Goal: Communication & Community: Answer question/provide support

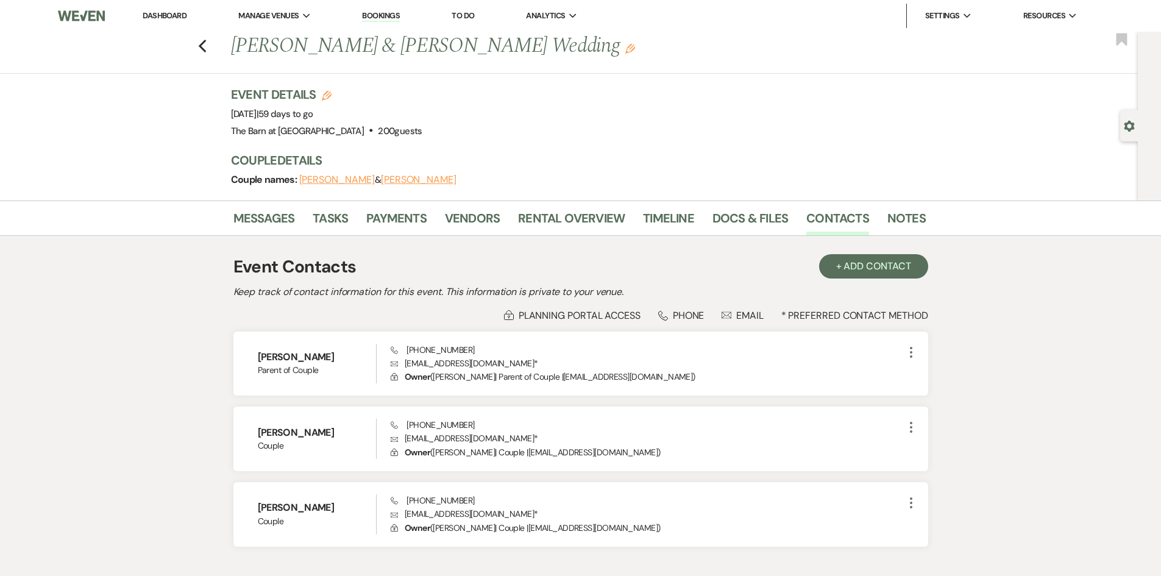
click at [151, 13] on link "Dashboard" at bounding box center [165, 15] width 44 height 10
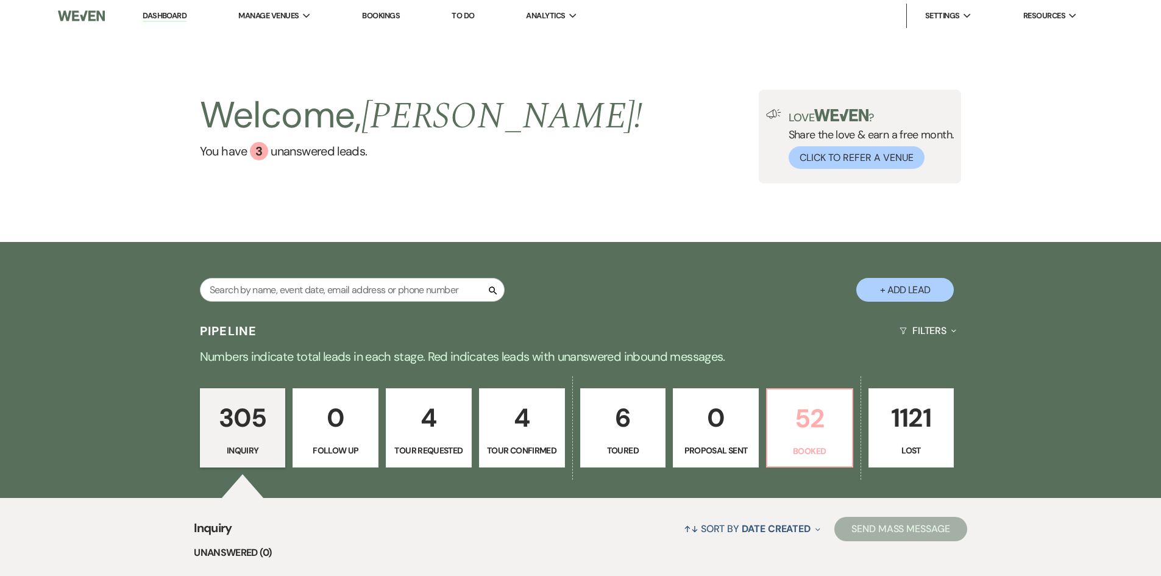
click at [818, 398] on p "52" at bounding box center [810, 418] width 70 height 41
click at [818, 248] on div "Search + Add Lead" at bounding box center [581, 280] width 878 height 64
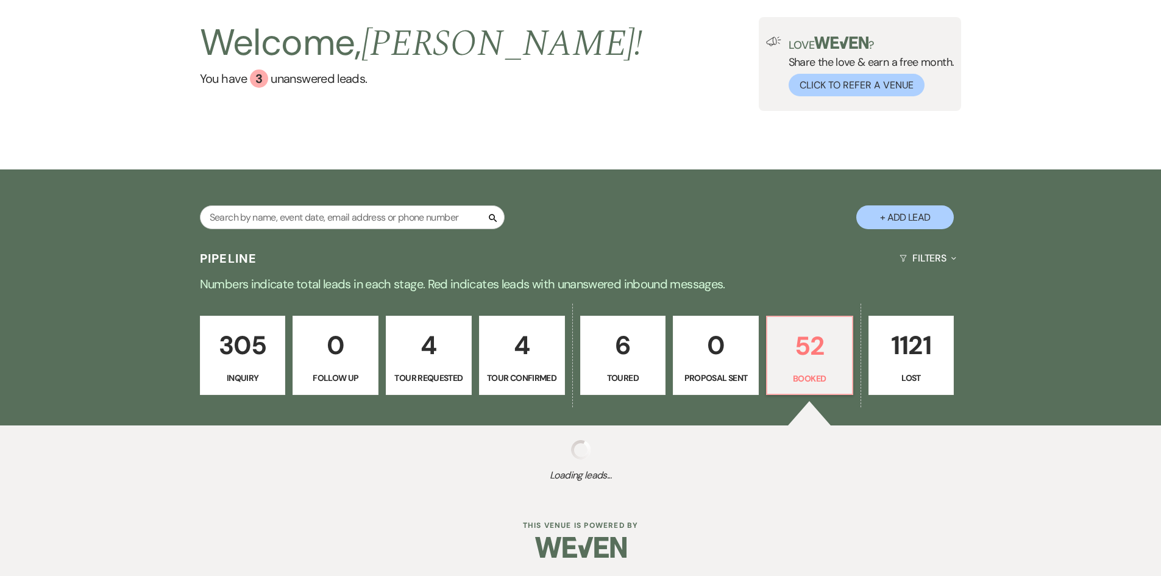
scroll to position [244, 0]
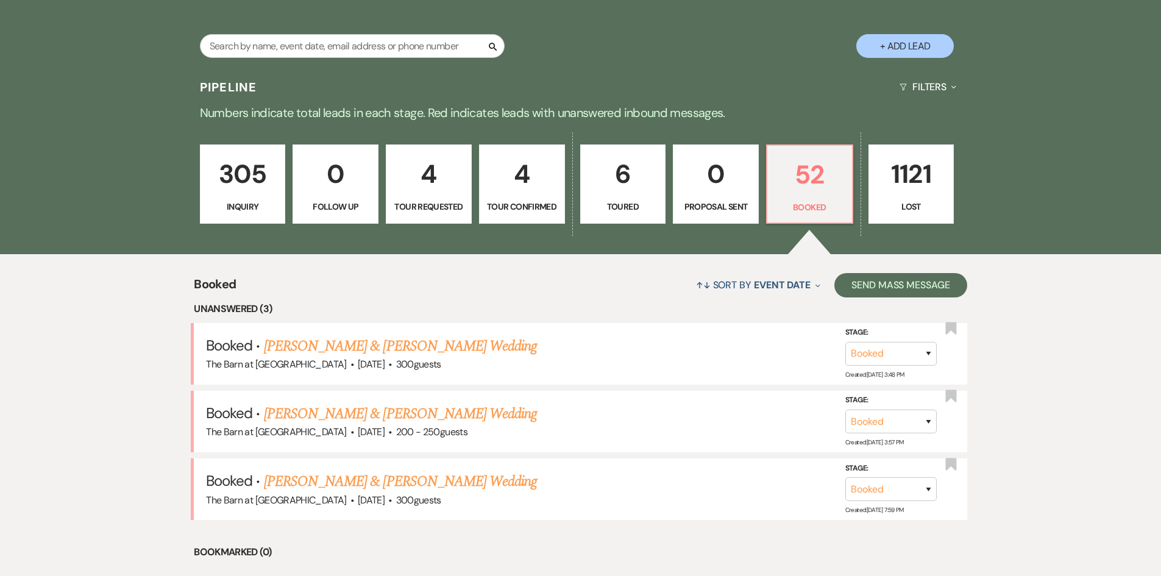
drag, startPoint x: 431, startPoint y: 408, endPoint x: 464, endPoint y: 406, distance: 33.0
click at [432, 408] on link "[PERSON_NAME] & [PERSON_NAME] Wedding" at bounding box center [400, 414] width 273 height 22
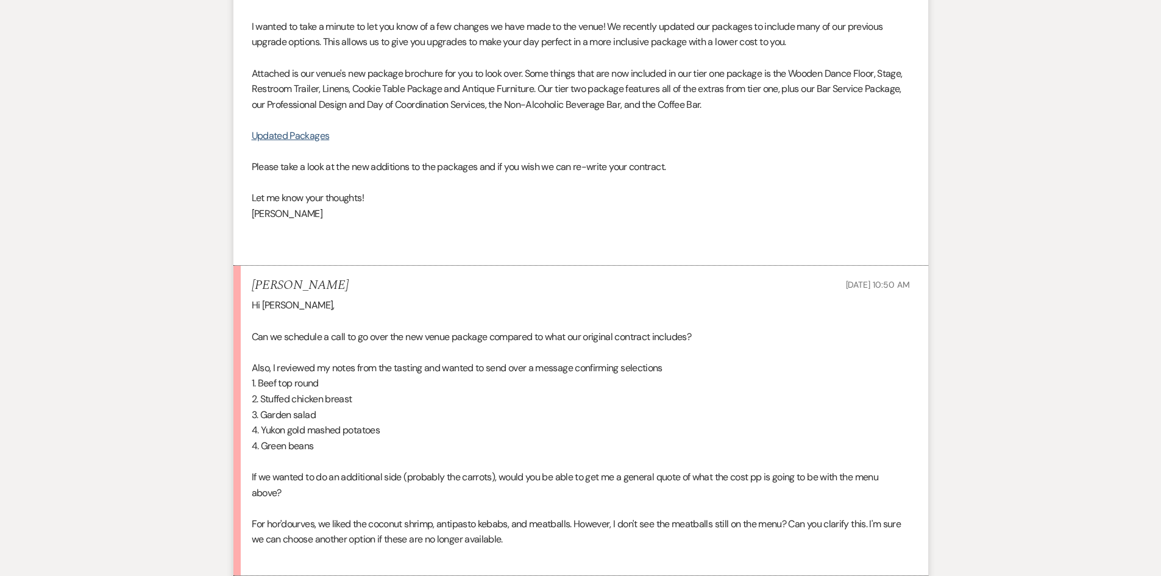
scroll to position [488, 0]
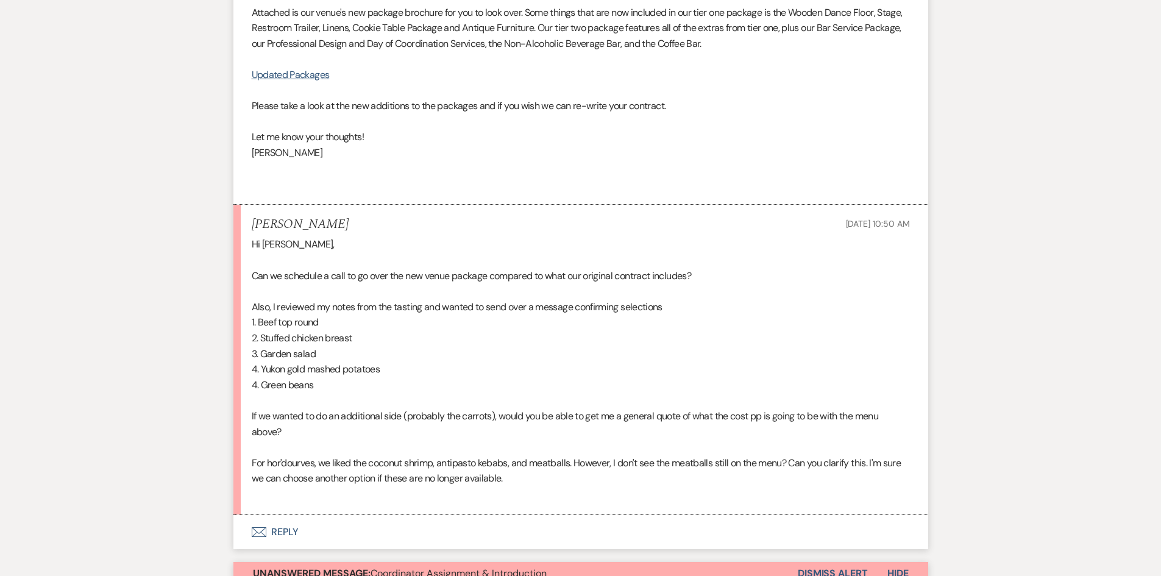
click at [285, 529] on button "Envelope Reply" at bounding box center [581, 532] width 695 height 34
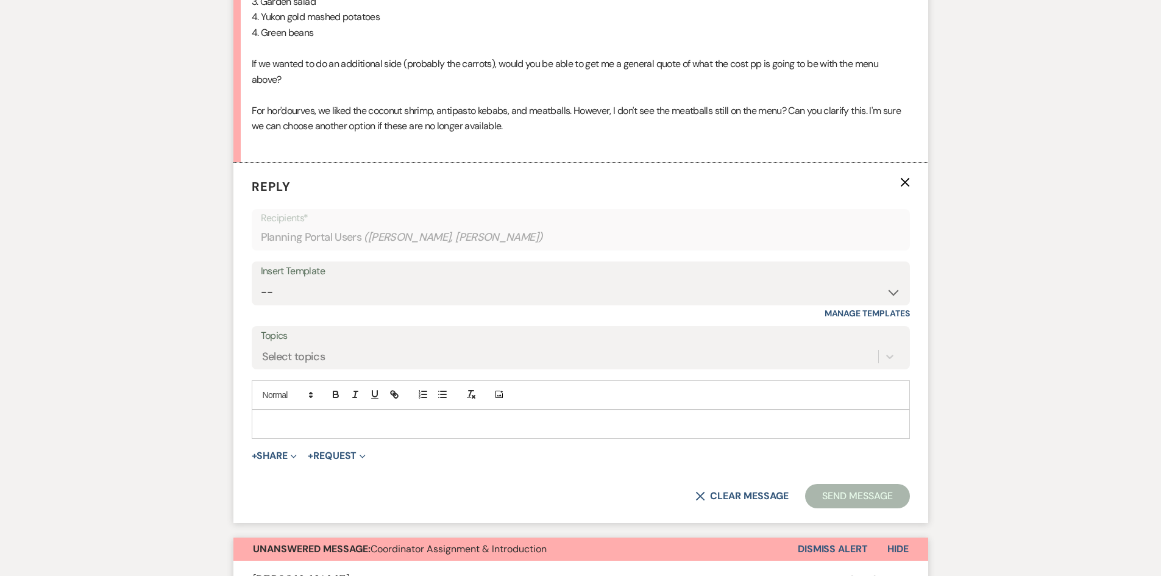
scroll to position [841, 0]
click at [291, 415] on div at bounding box center [580, 424] width 657 height 28
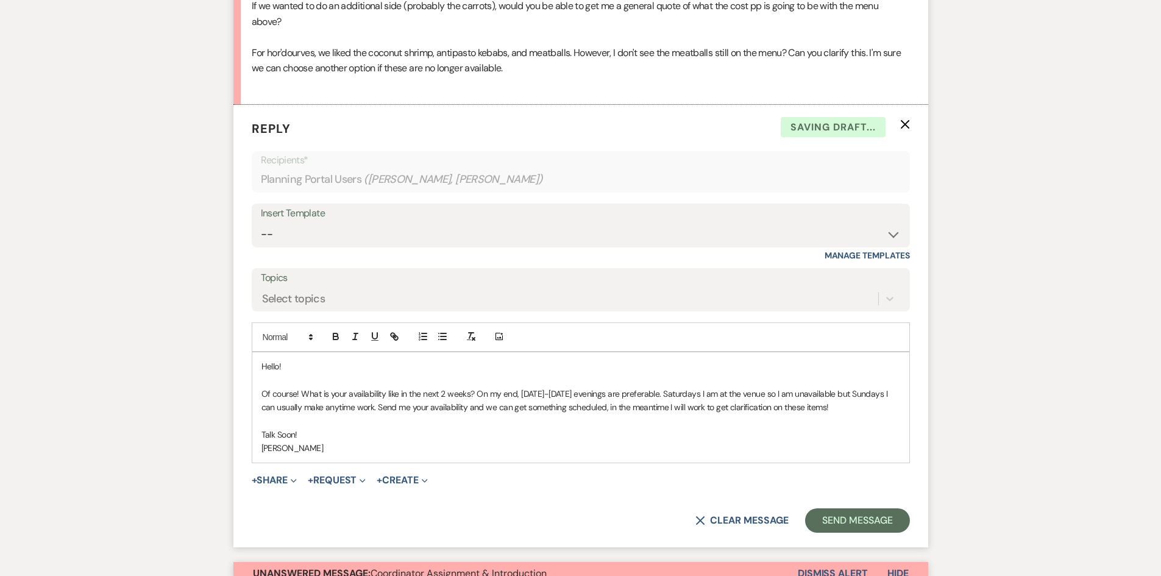
scroll to position [1085, 0]
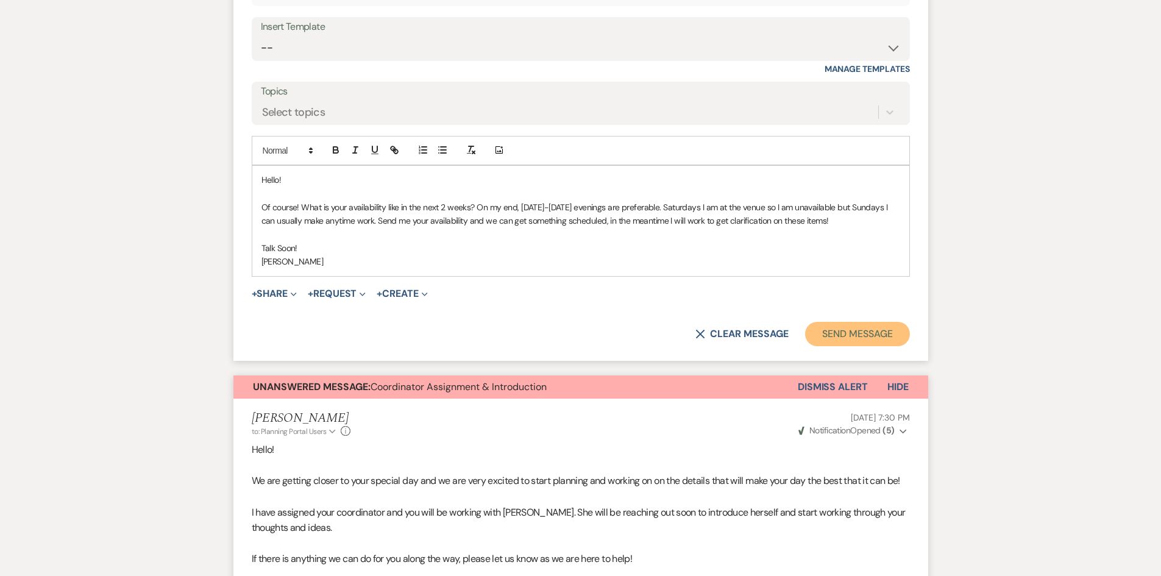
click at [847, 341] on button "Send Message" at bounding box center [857, 334] width 104 height 24
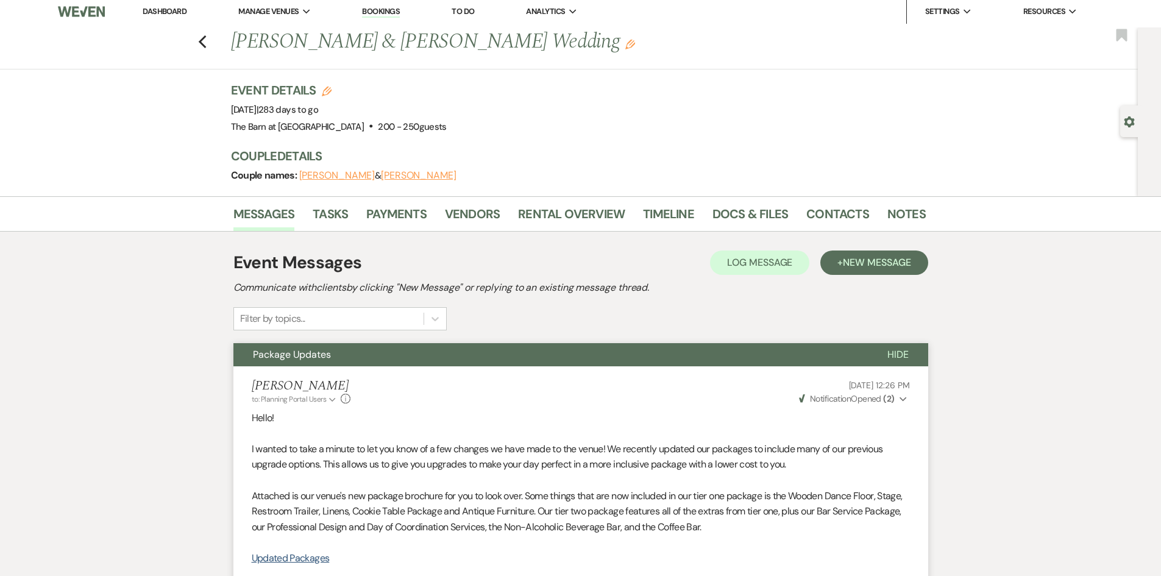
scroll to position [0, 0]
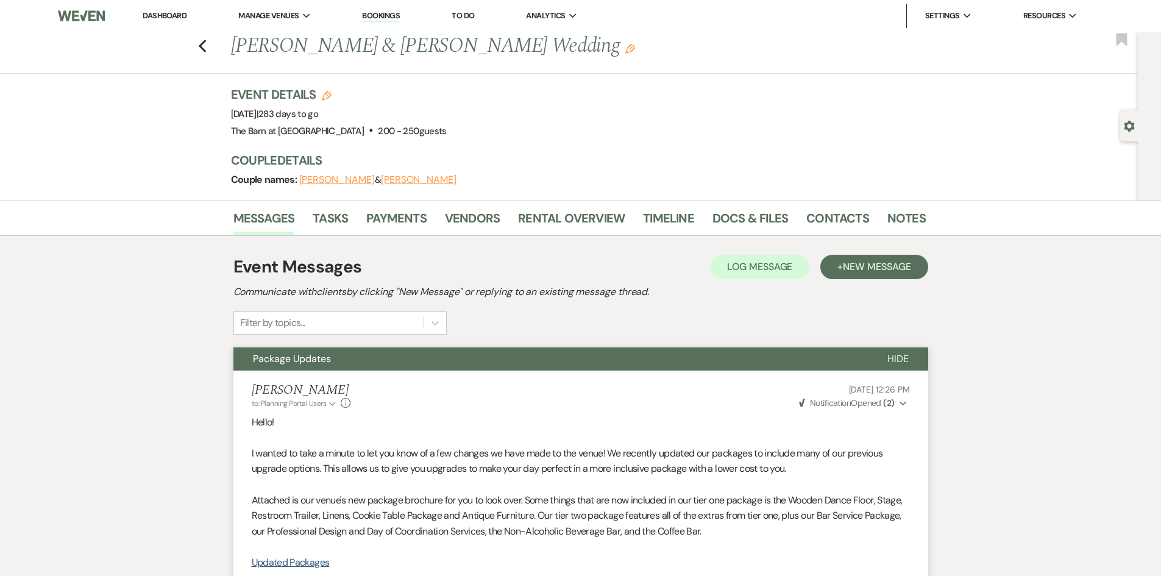
click at [87, 20] on img at bounding box center [81, 16] width 46 height 26
click at [180, 20] on link "Dashboard" at bounding box center [165, 15] width 44 height 10
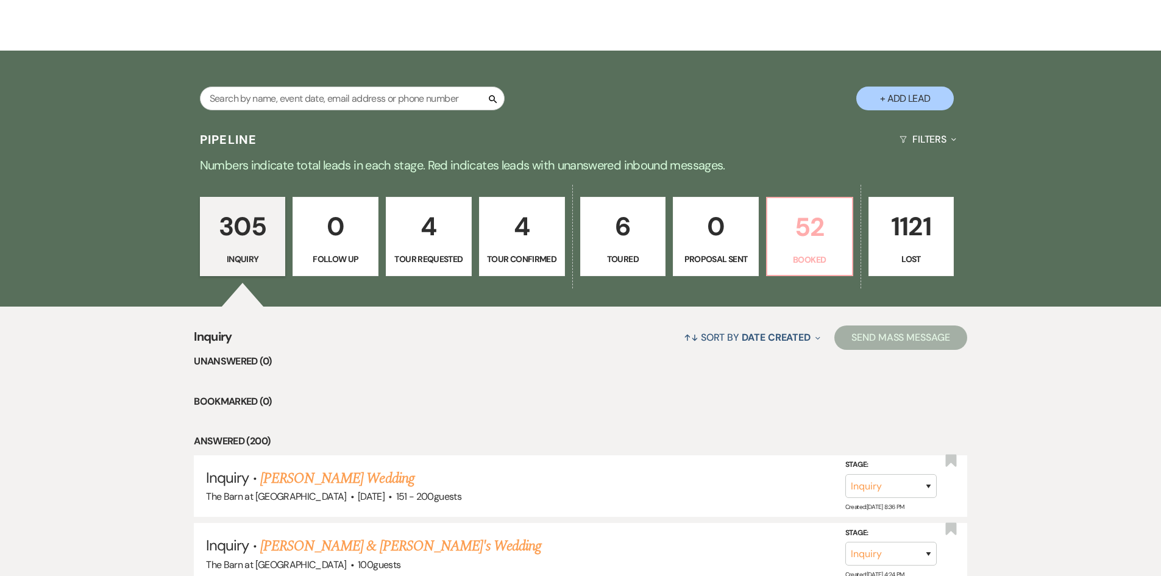
scroll to position [183, 0]
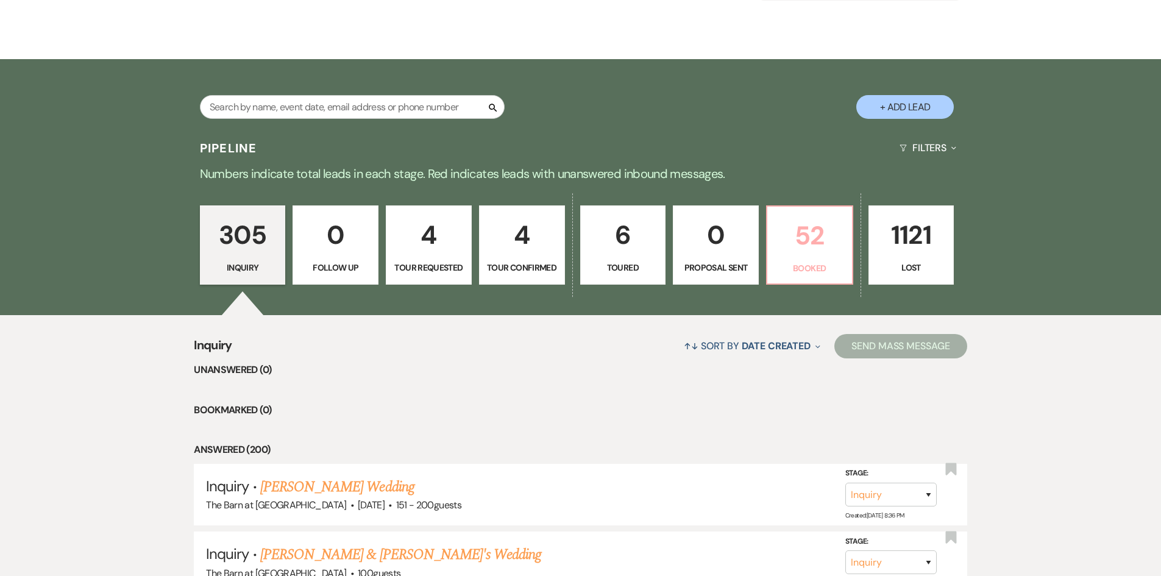
click at [804, 252] on p "52" at bounding box center [810, 235] width 70 height 41
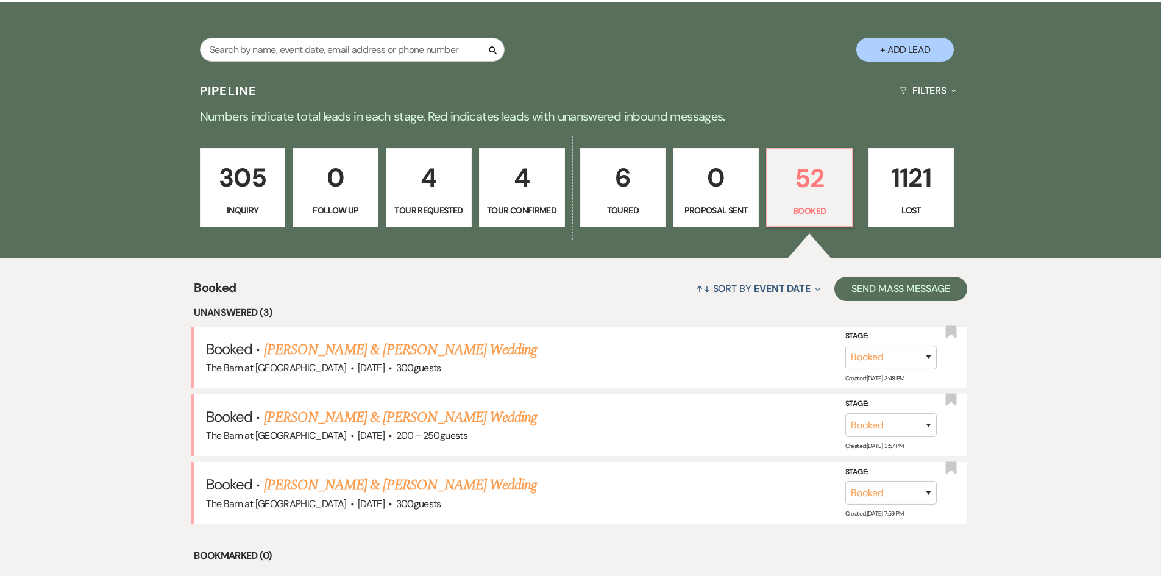
scroll to position [244, 0]
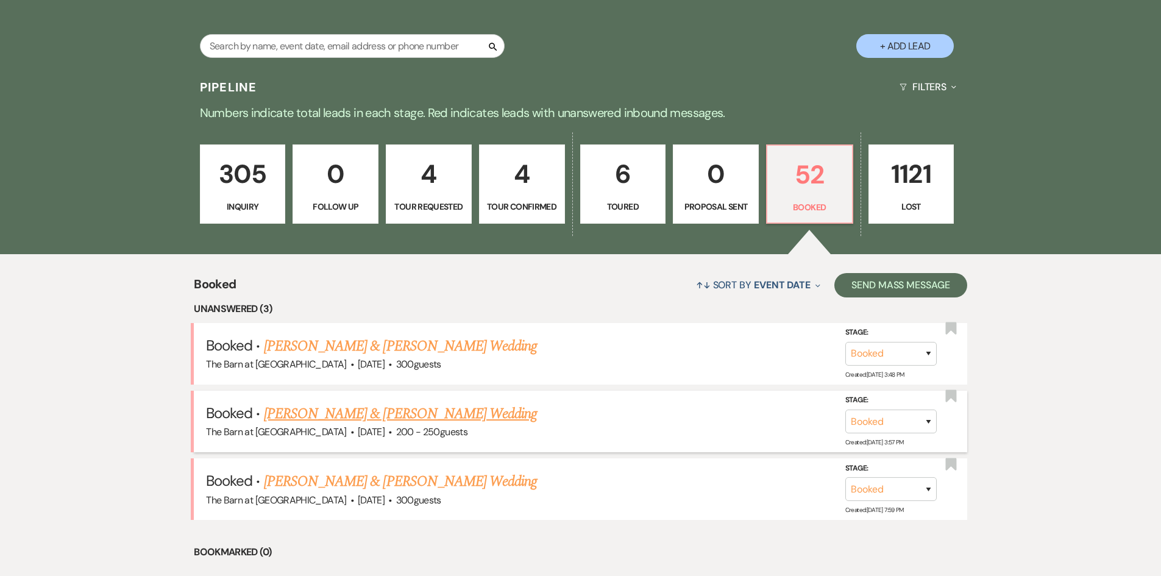
click at [457, 410] on link "[PERSON_NAME] & [PERSON_NAME] Wedding" at bounding box center [400, 414] width 273 height 22
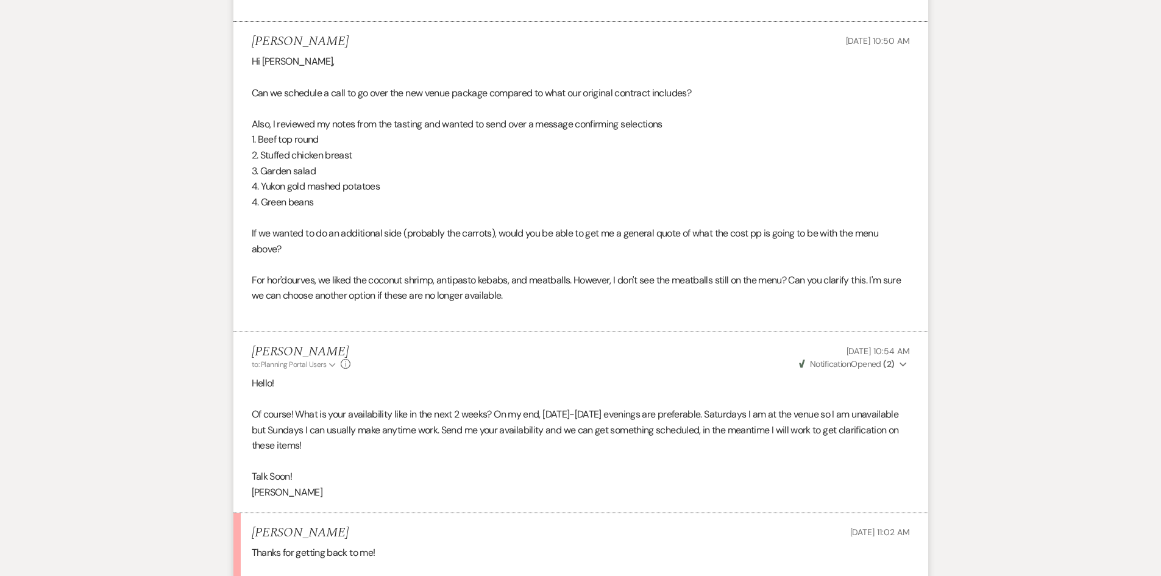
scroll to position [610, 0]
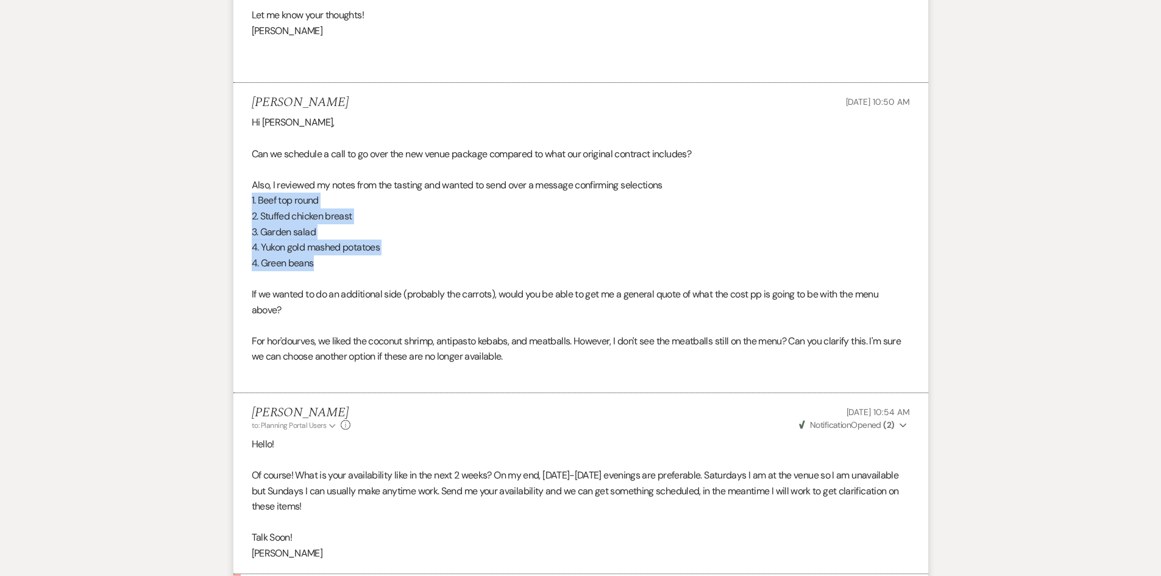
drag, startPoint x: 251, startPoint y: 199, endPoint x: 342, endPoint y: 267, distance: 113.8
click at [342, 267] on li "[PERSON_NAME] [DATE] 10:50 AM Hi [PERSON_NAME], Can we schedule a call to go ov…" at bounding box center [581, 238] width 695 height 310
click at [423, 221] on p "2. Stuffed chicken breast" at bounding box center [581, 217] width 658 height 16
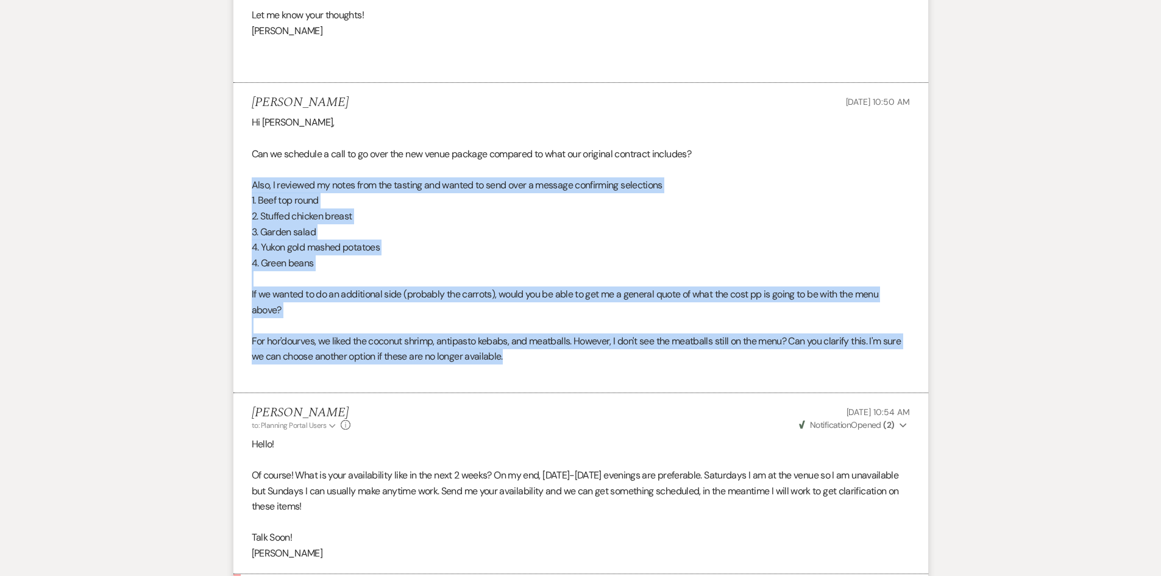
drag, startPoint x: 250, startPoint y: 185, endPoint x: 517, endPoint y: 360, distance: 319.3
click at [517, 360] on li "[PERSON_NAME] [DATE] 10:50 AM Hi [PERSON_NAME], Can we schedule a call to go ov…" at bounding box center [581, 238] width 695 height 310
copy div "Also, I reviewed my notes from the tasting and wanted to send over a message co…"
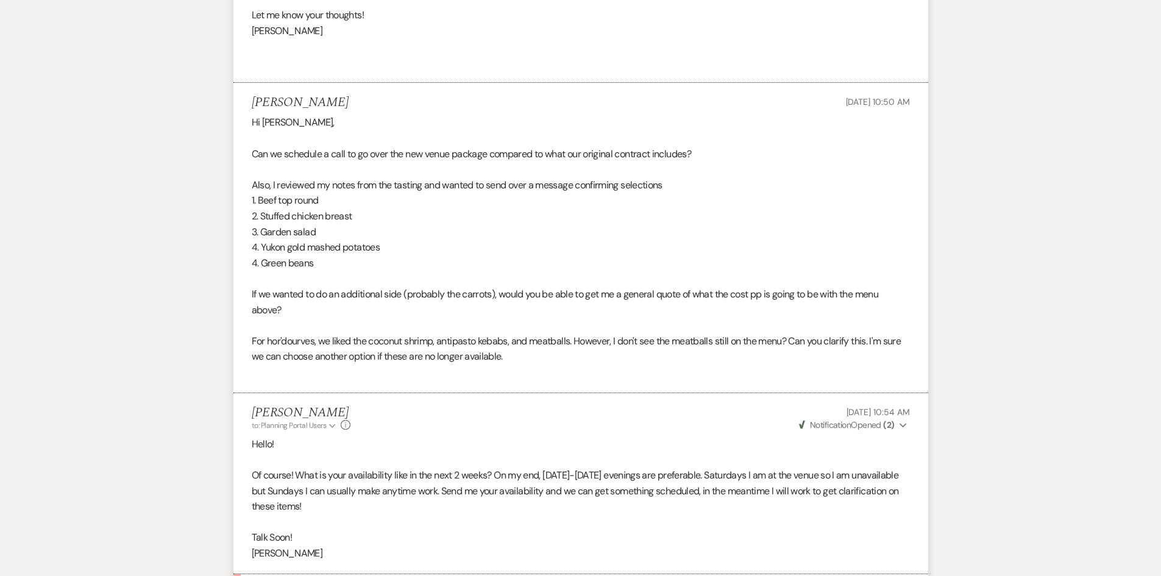
click at [626, 449] on p "Hello!" at bounding box center [581, 445] width 658 height 16
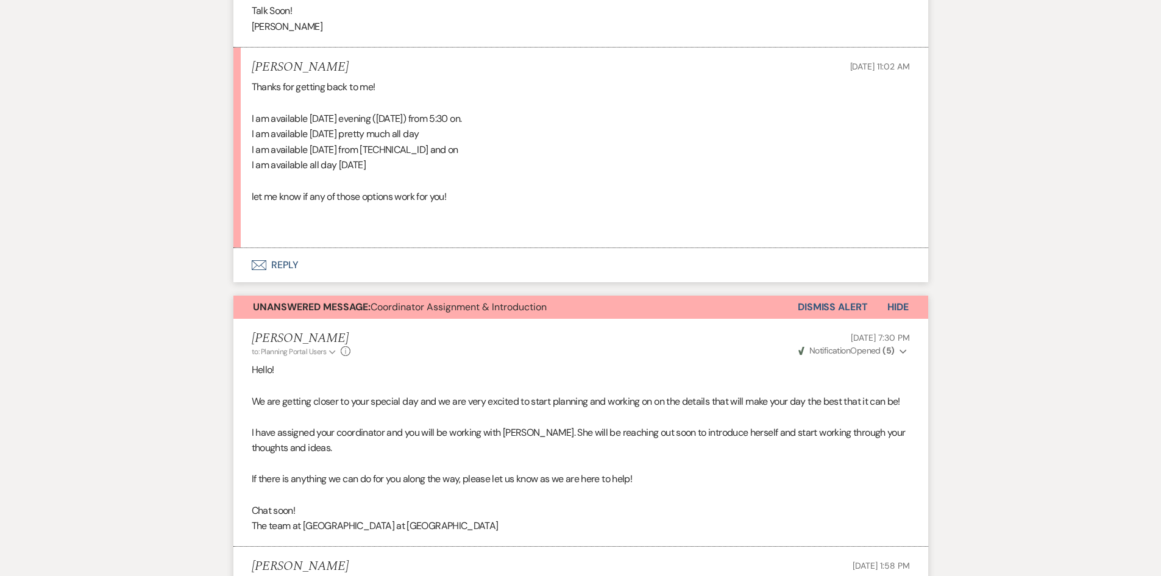
scroll to position [1158, 0]
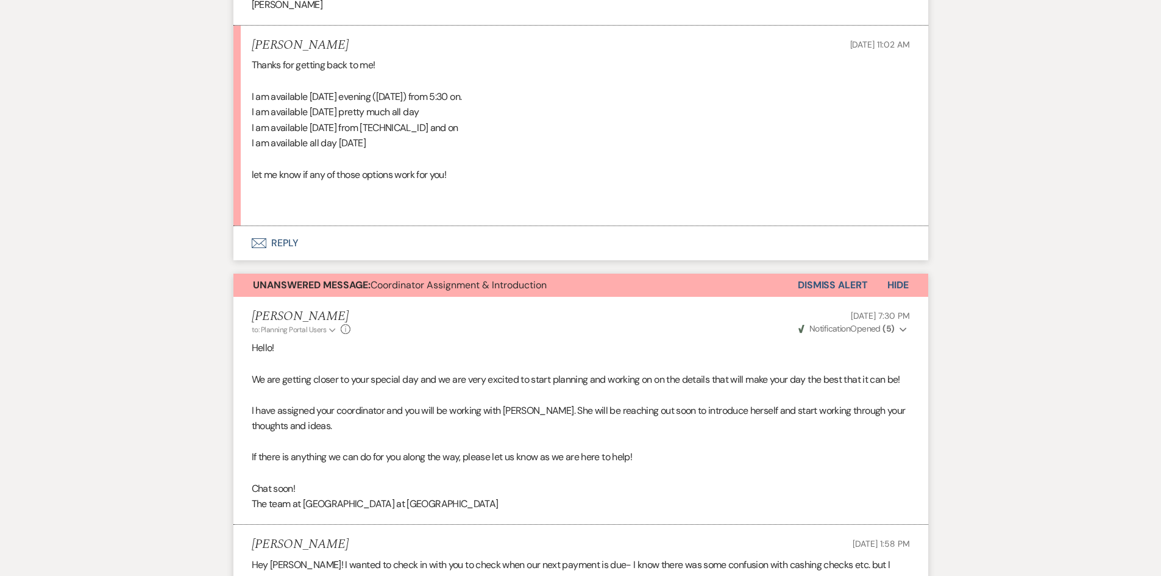
click at [288, 243] on button "Envelope Reply" at bounding box center [581, 243] width 695 height 34
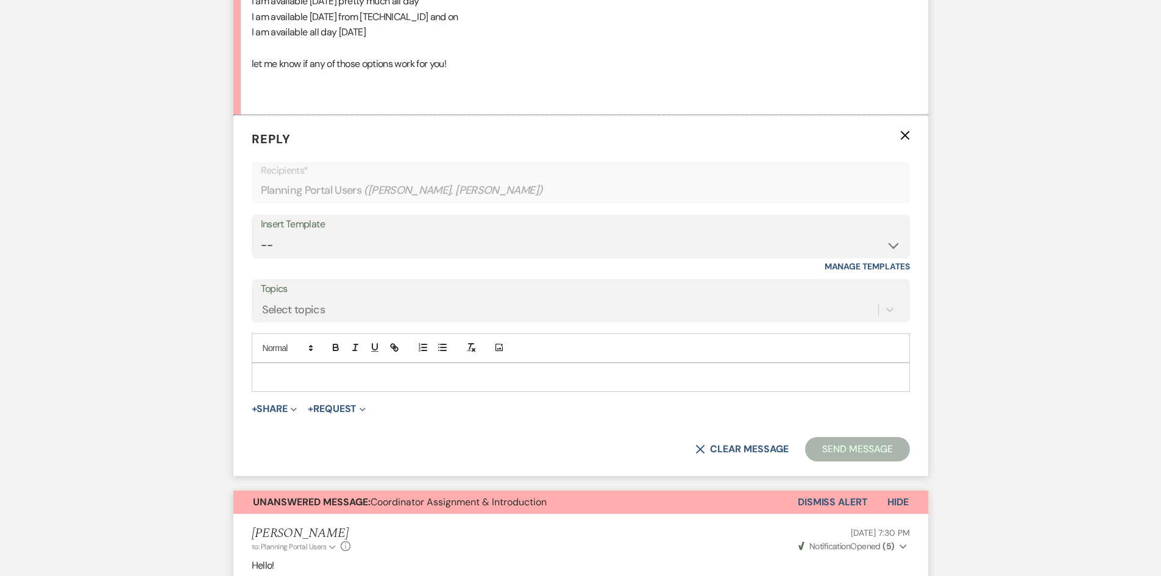
scroll to position [1277, 0]
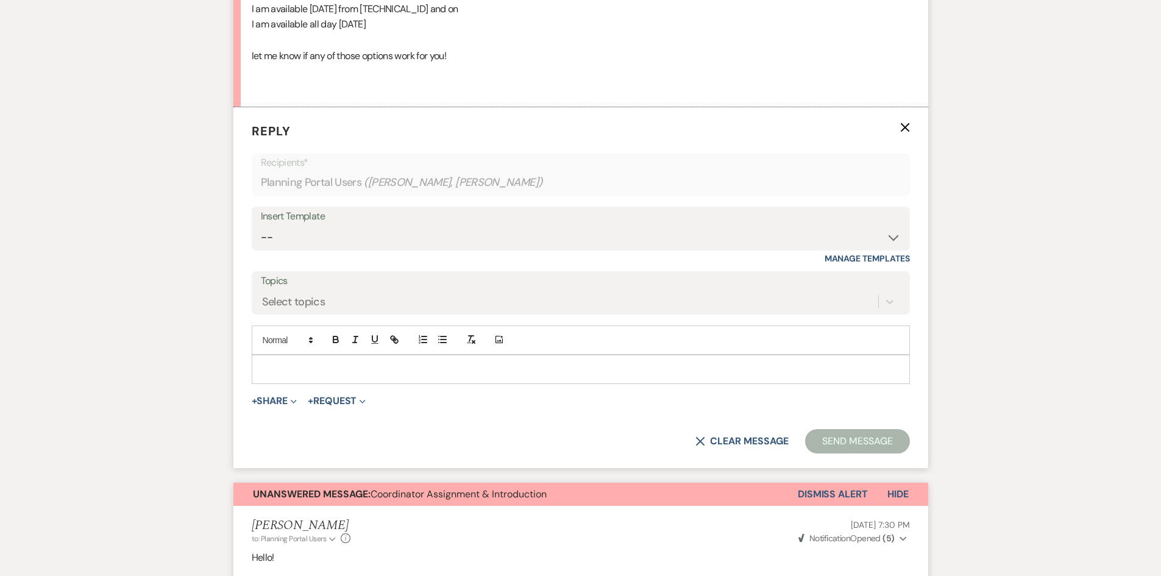
click at [463, 370] on p at bounding box center [581, 369] width 639 height 13
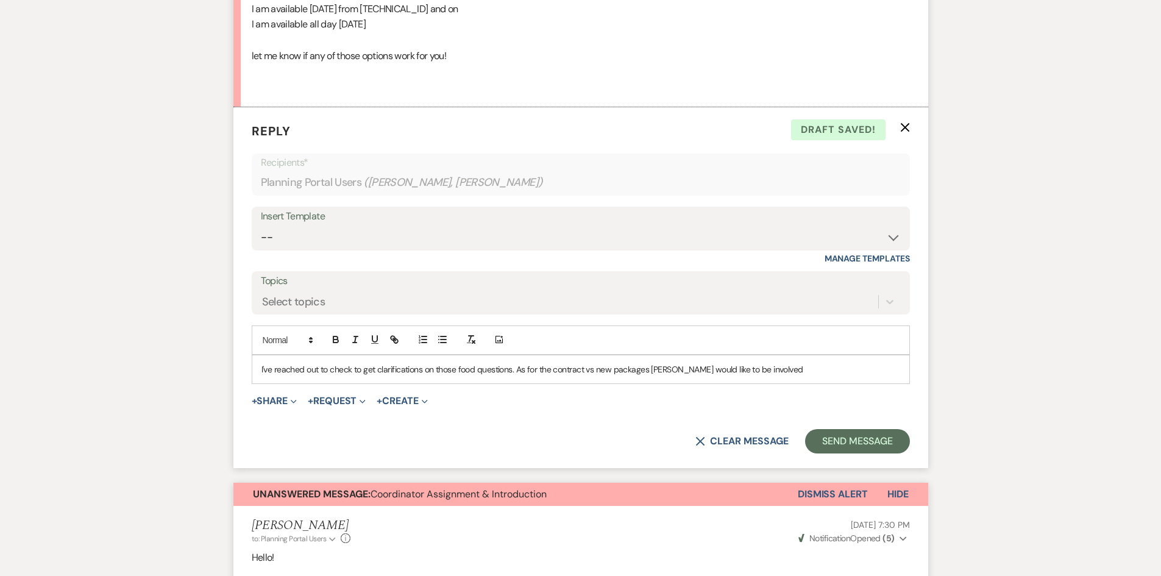
click at [650, 369] on p "I've reached out to check to get clarifications on those food questions. As for…" at bounding box center [581, 369] width 639 height 13
click at [824, 374] on p "I've reached out to check to get clarifications on those food questions. As for…" at bounding box center [581, 369] width 639 height 13
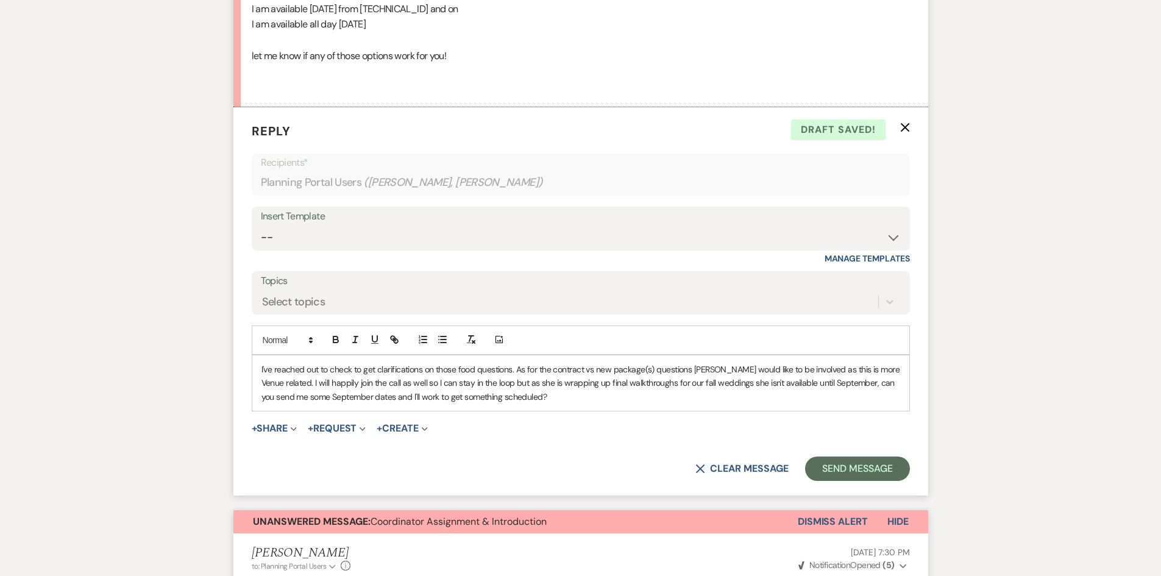
drag, startPoint x: 417, startPoint y: 367, endPoint x: 425, endPoint y: 366, distance: 7.9
click at [418, 367] on p "I've reached out to check to get clarifications on those food questions. As for…" at bounding box center [581, 383] width 639 height 41
click at [470, 369] on p "I've reached out to check to get clarification on those food questions. As for …" at bounding box center [581, 383] width 639 height 41
click at [843, 464] on button "Send Message" at bounding box center [857, 469] width 104 height 24
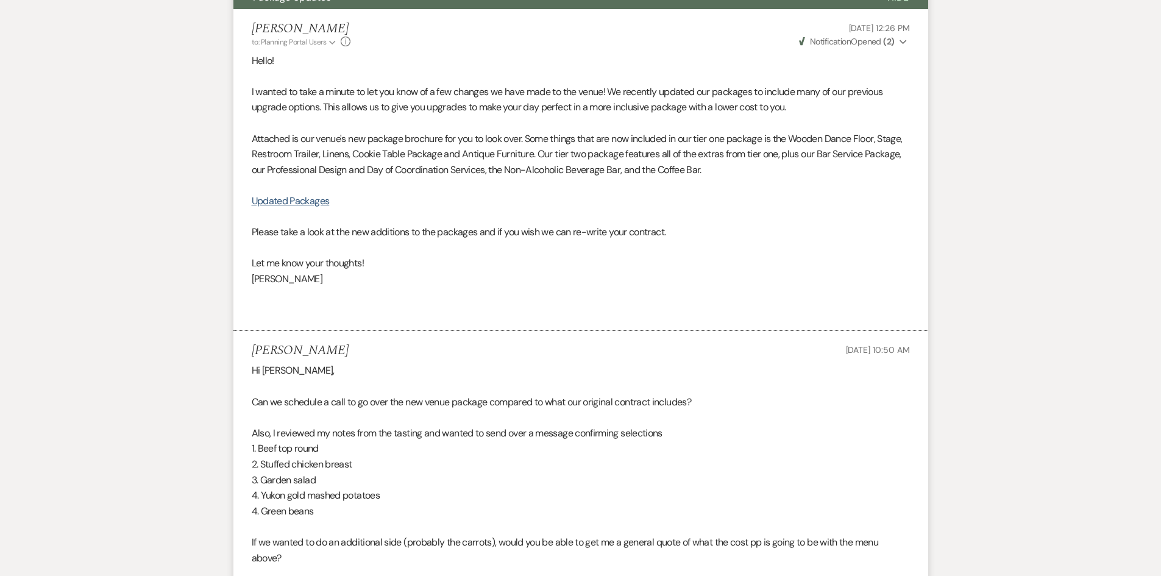
scroll to position [0, 0]
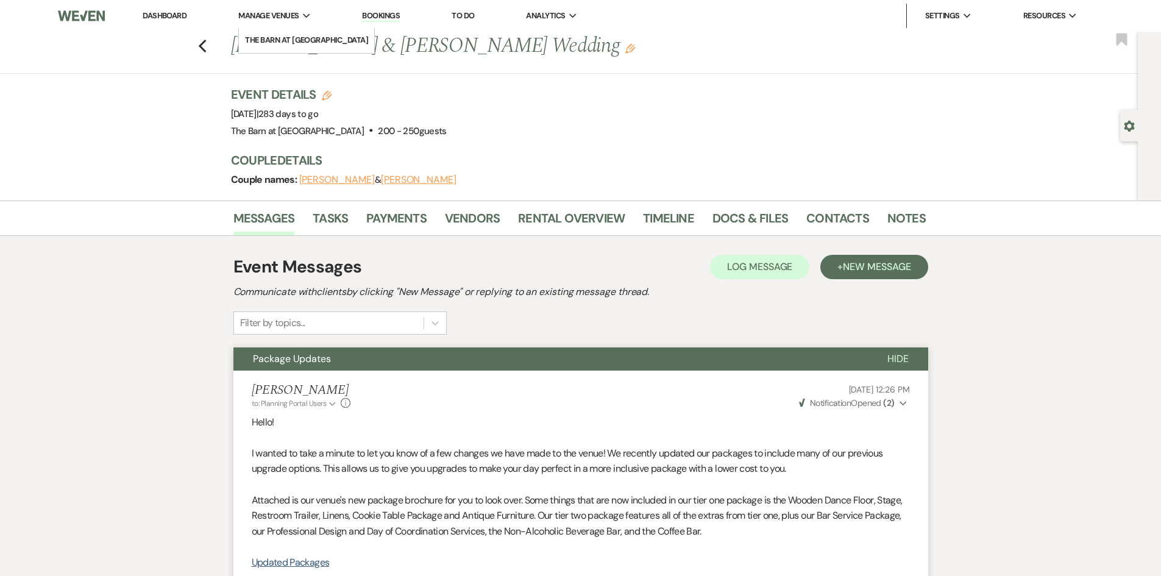
drag, startPoint x: 167, startPoint y: 16, endPoint x: 294, endPoint y: 20, distance: 127.5
click at [167, 16] on link "Dashboard" at bounding box center [165, 15] width 44 height 10
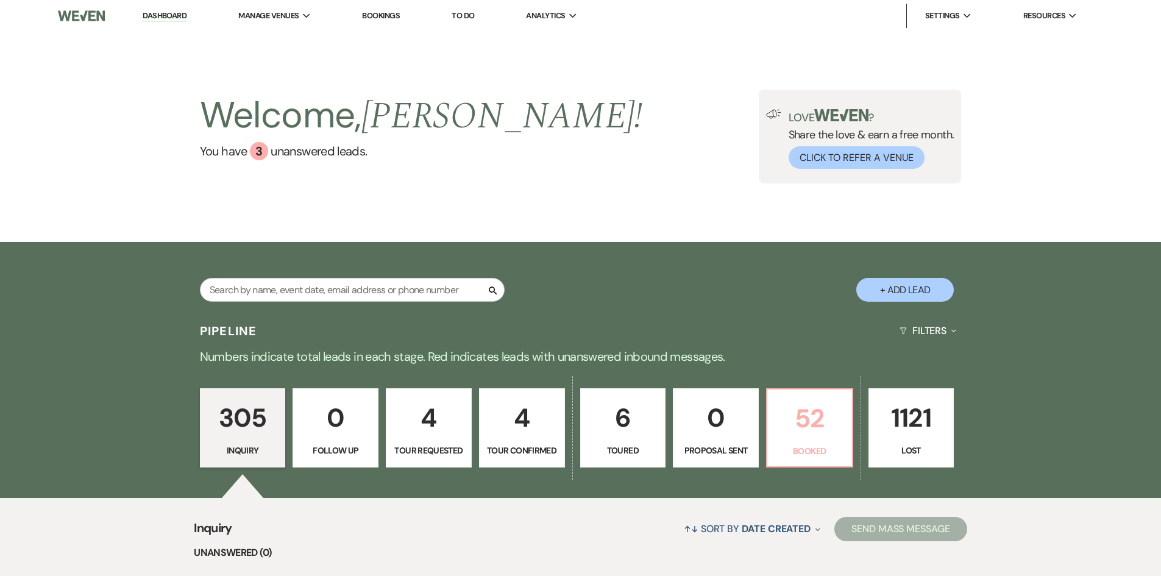
click at [799, 419] on p "52" at bounding box center [810, 418] width 70 height 41
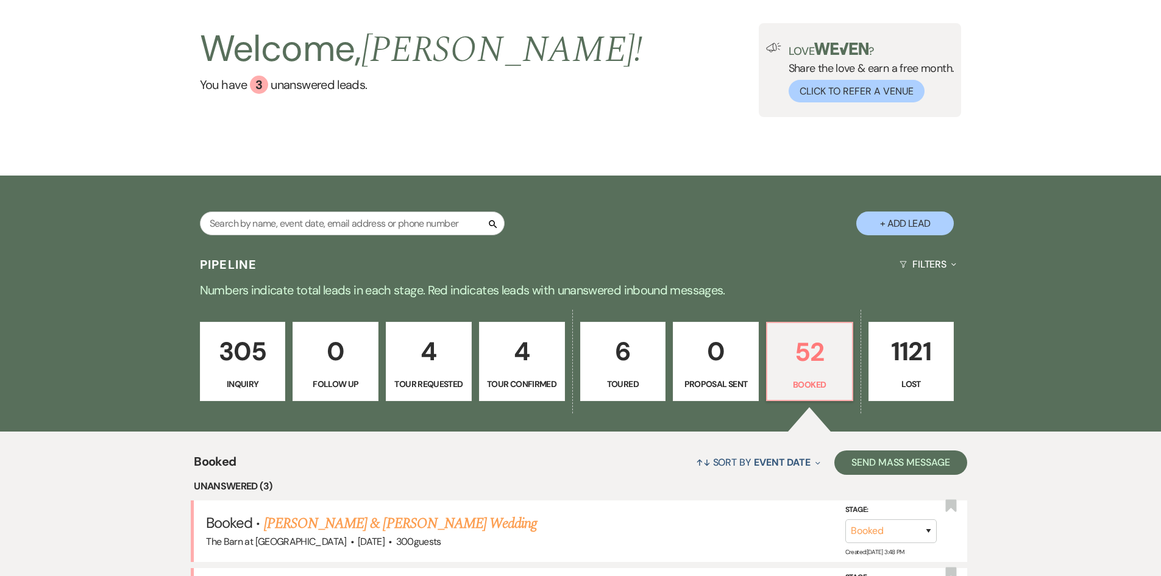
scroll to position [305, 0]
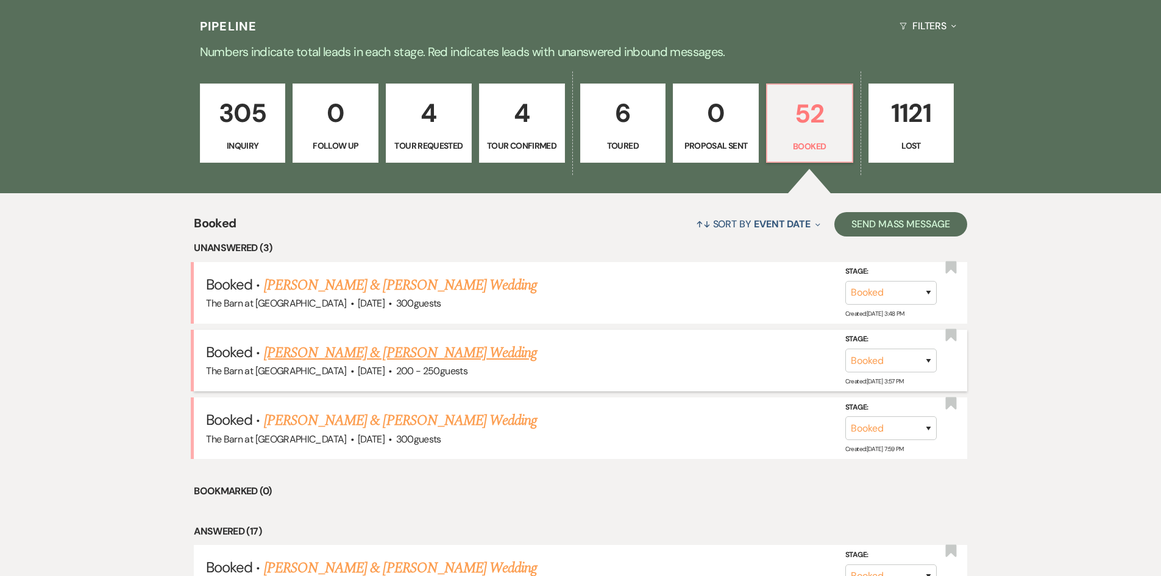
click at [374, 348] on link "[PERSON_NAME] & [PERSON_NAME] Wedding" at bounding box center [400, 353] width 273 height 22
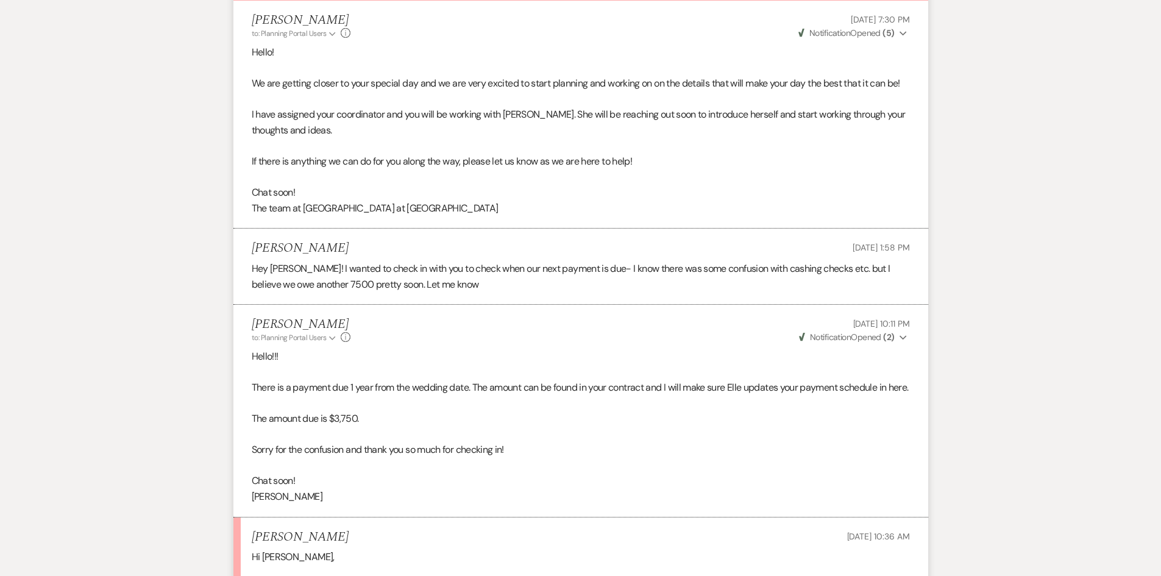
scroll to position [122, 0]
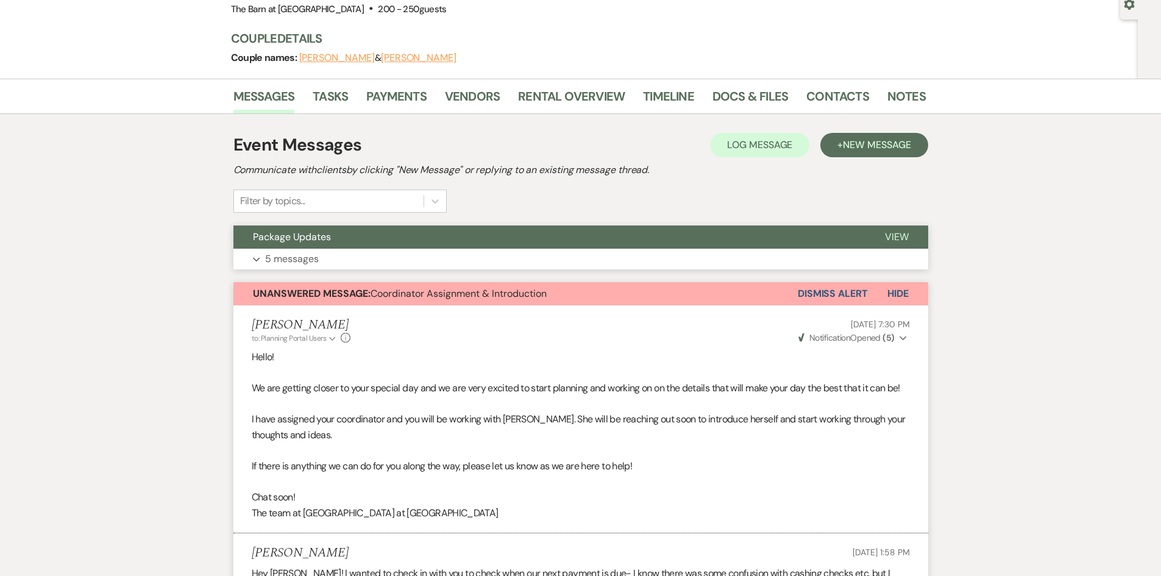
click at [296, 257] on p "5 messages" at bounding box center [292, 259] width 54 height 16
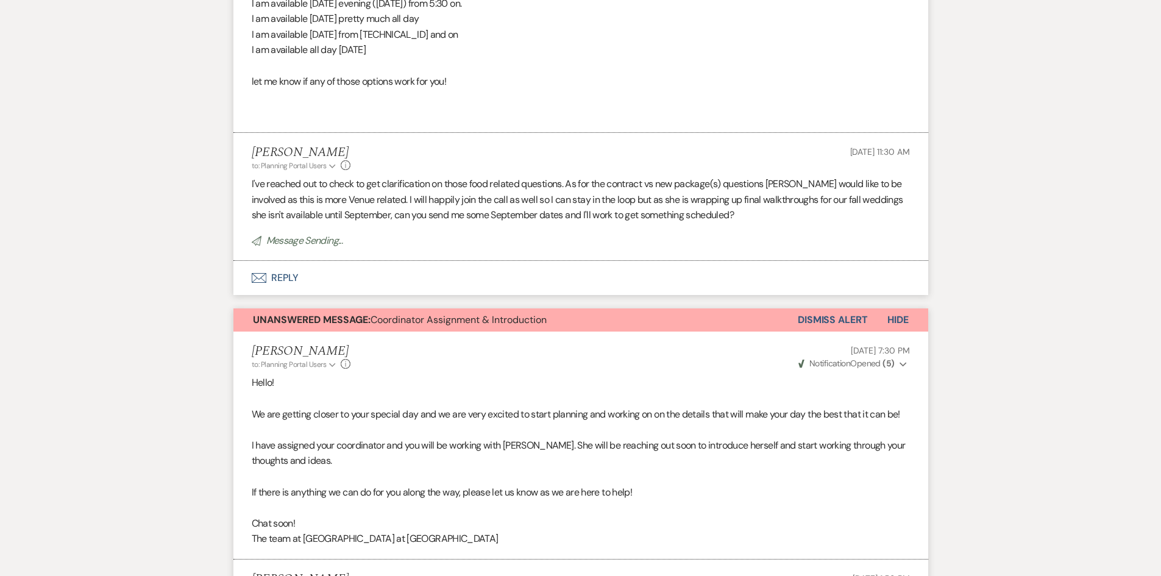
scroll to position [1280, 0]
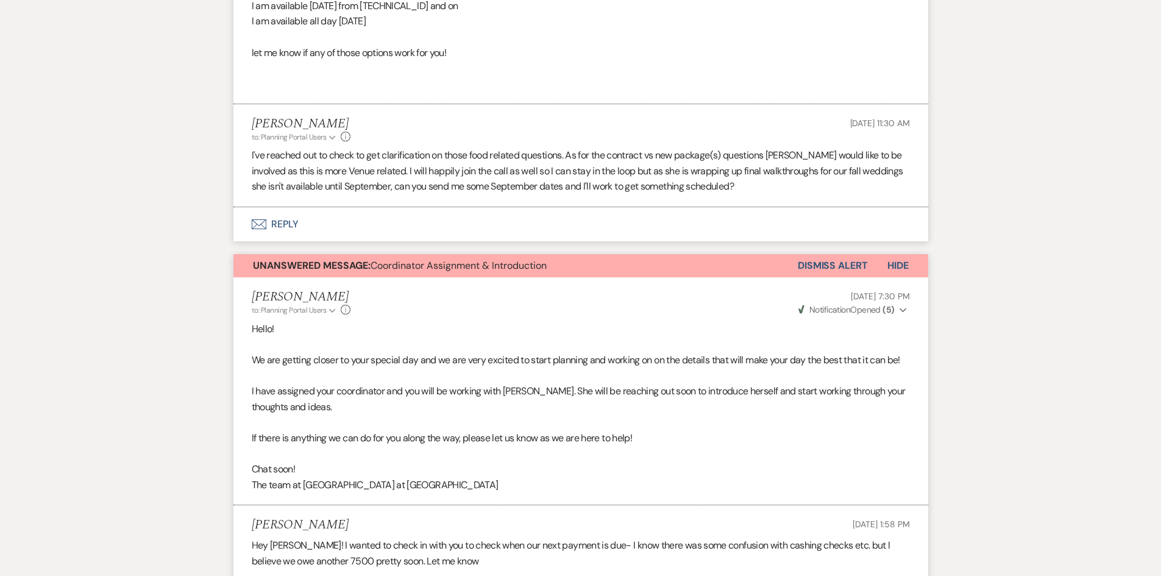
click at [282, 246] on div "Event Messages Log Log Message + New Message Communicate with clients by clicki…" at bounding box center [581, 231] width 695 height 2526
click at [285, 229] on button "Envelope Reply" at bounding box center [581, 224] width 695 height 34
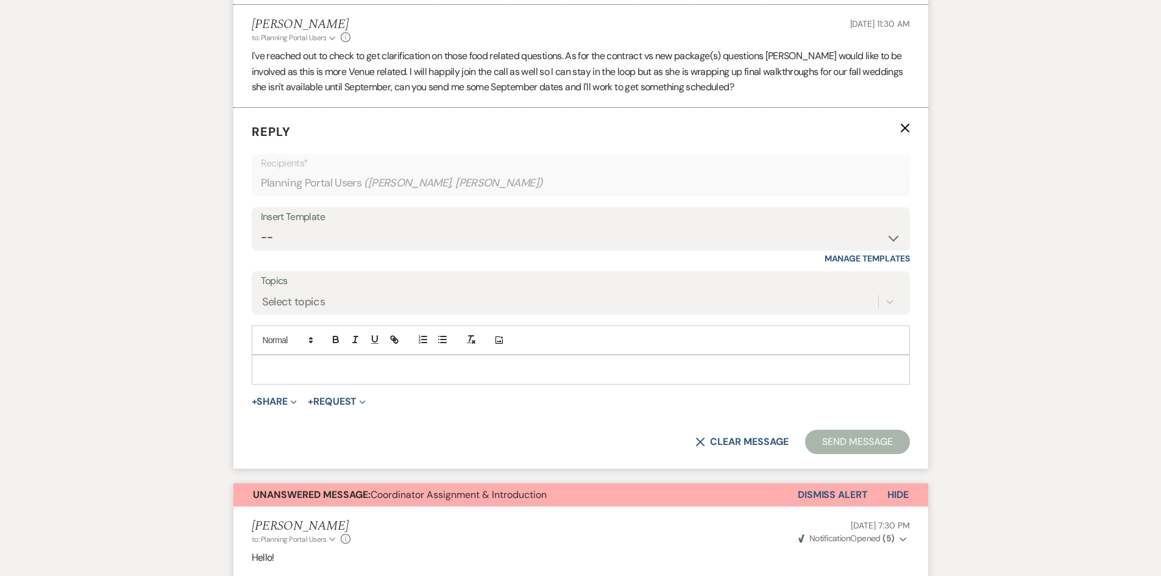
scroll to position [1380, 0]
click at [339, 357] on div at bounding box center [580, 369] width 657 height 28
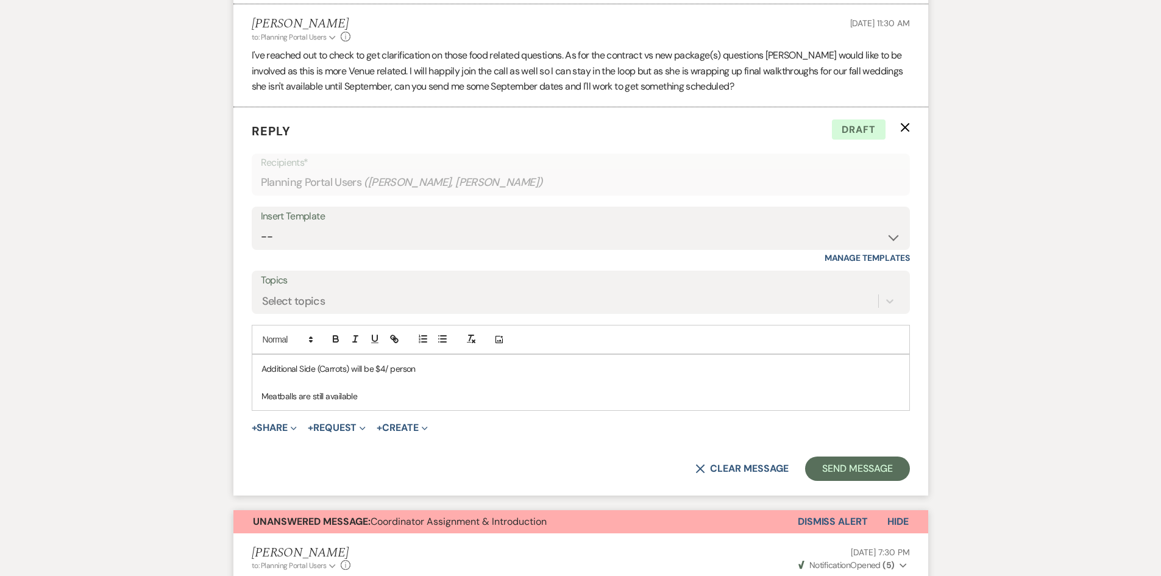
drag, startPoint x: 379, startPoint y: 397, endPoint x: 238, endPoint y: 395, distance: 140.8
click at [238, 395] on form "Reply X Draft Recipients* Planning Portal Users ( [PERSON_NAME], [PERSON_NAME] …" at bounding box center [581, 301] width 695 height 388
click at [262, 395] on p "The meatballs are still available and they would be in the pick 3 options if th…" at bounding box center [581, 396] width 639 height 13
click at [680, 396] on p "The meatballs are still available and they would be in the pick 3 options if th…" at bounding box center [581, 396] width 639 height 13
click at [390, 388] on p at bounding box center [581, 382] width 639 height 13
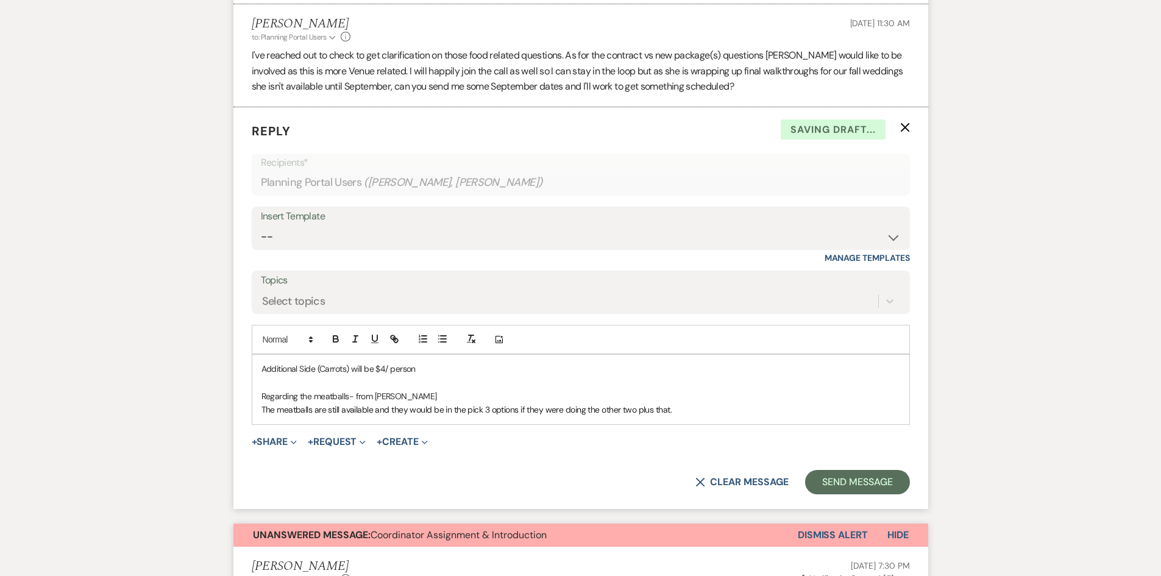
click at [263, 415] on p "The meatballs are still available and they would be in the pick 3 options if th…" at bounding box center [581, 409] width 639 height 13
click at [717, 404] on p ""The meatballs are still available and they would be in the pick 3 options if t…" at bounding box center [581, 409] width 639 height 13
click at [853, 483] on button "Send Message" at bounding box center [857, 482] width 104 height 24
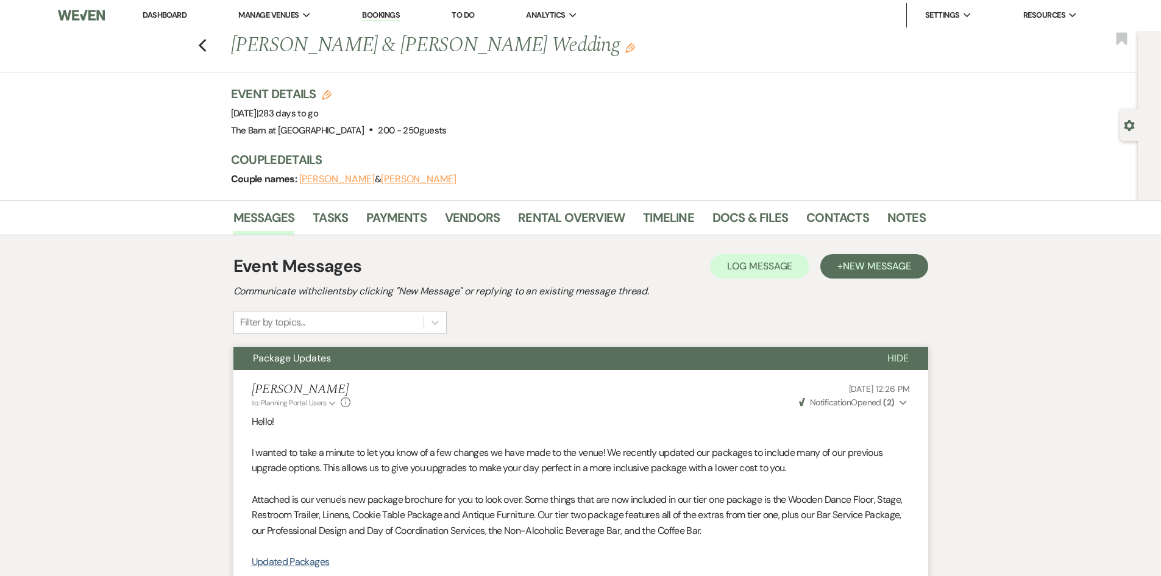
scroll to position [0, 0]
click at [157, 17] on link "Dashboard" at bounding box center [165, 15] width 44 height 10
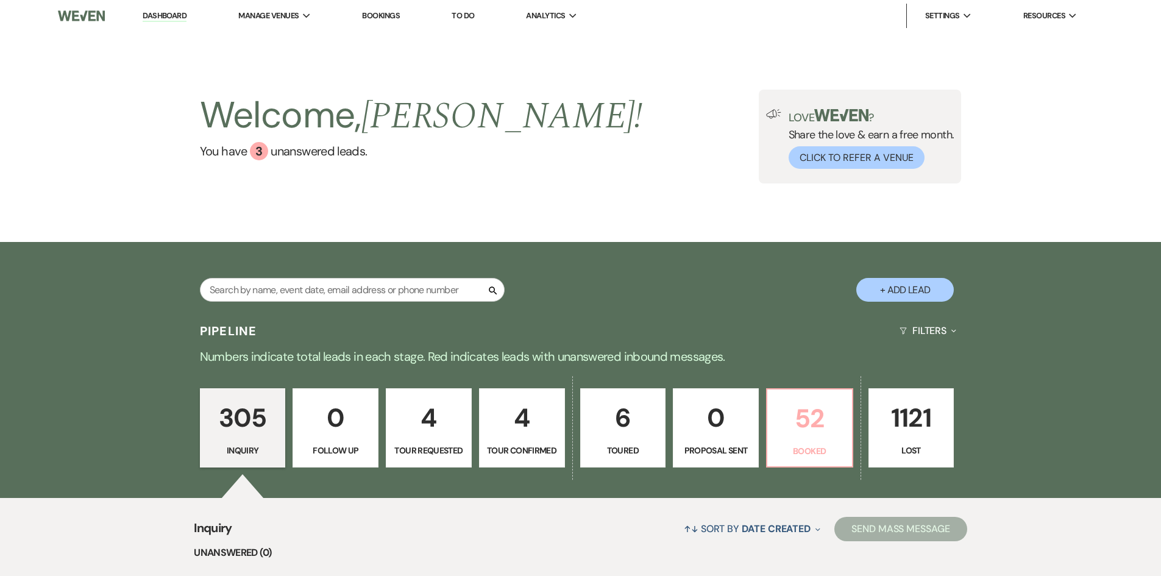
click at [796, 431] on p "52" at bounding box center [810, 418] width 70 height 41
